Goal: Browse casually

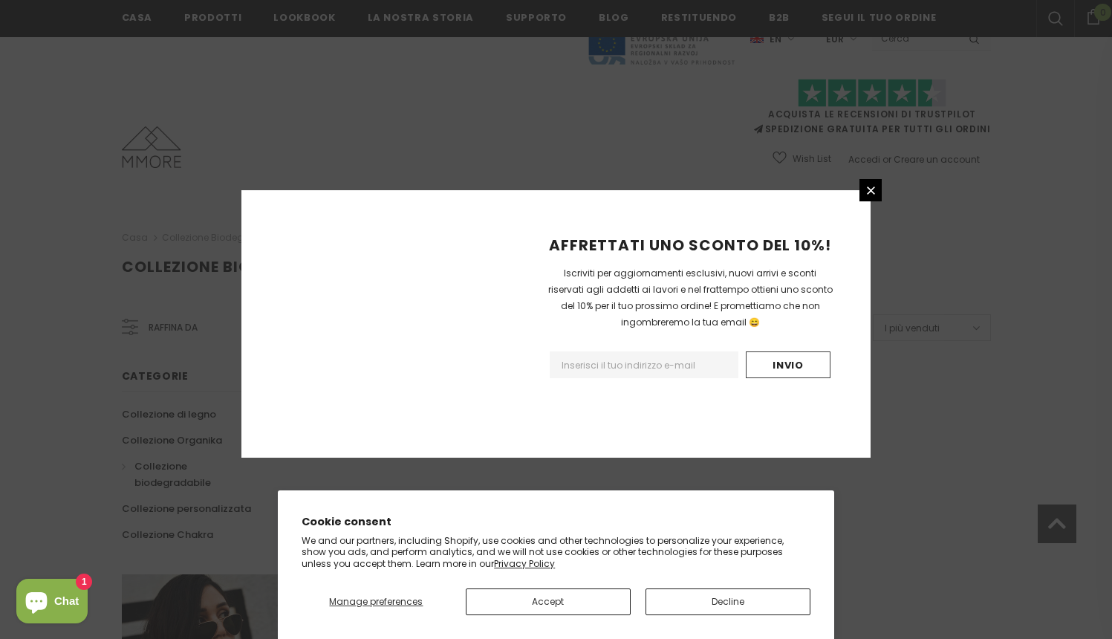
scroll to position [884, 0]
